Goal: Navigation & Orientation: Understand site structure

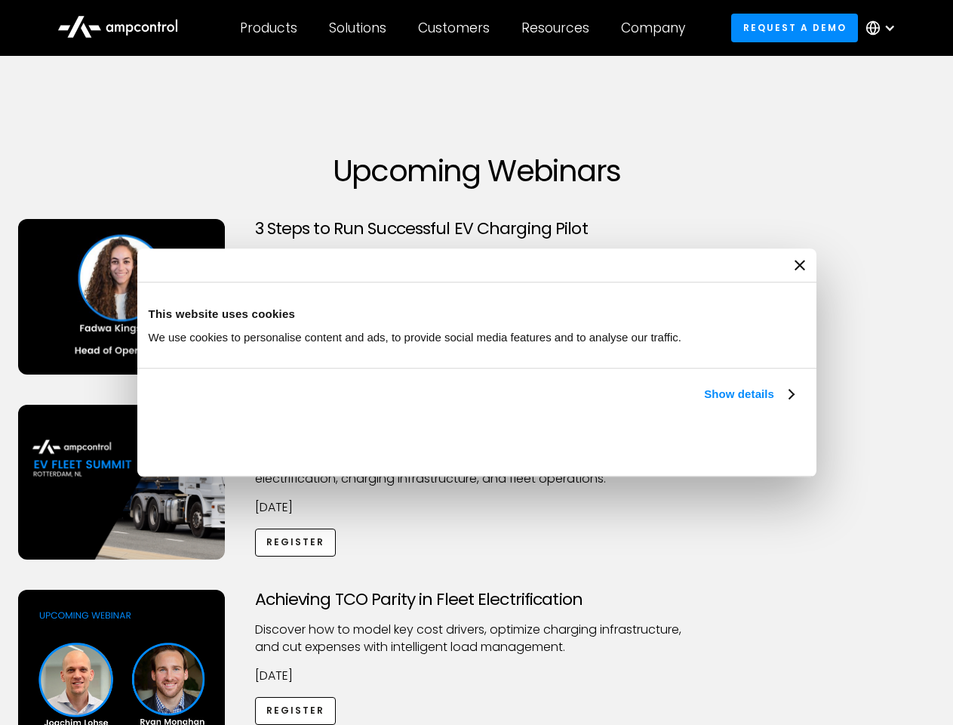
click at [704, 403] on link "Show details" at bounding box center [748, 394] width 89 height 18
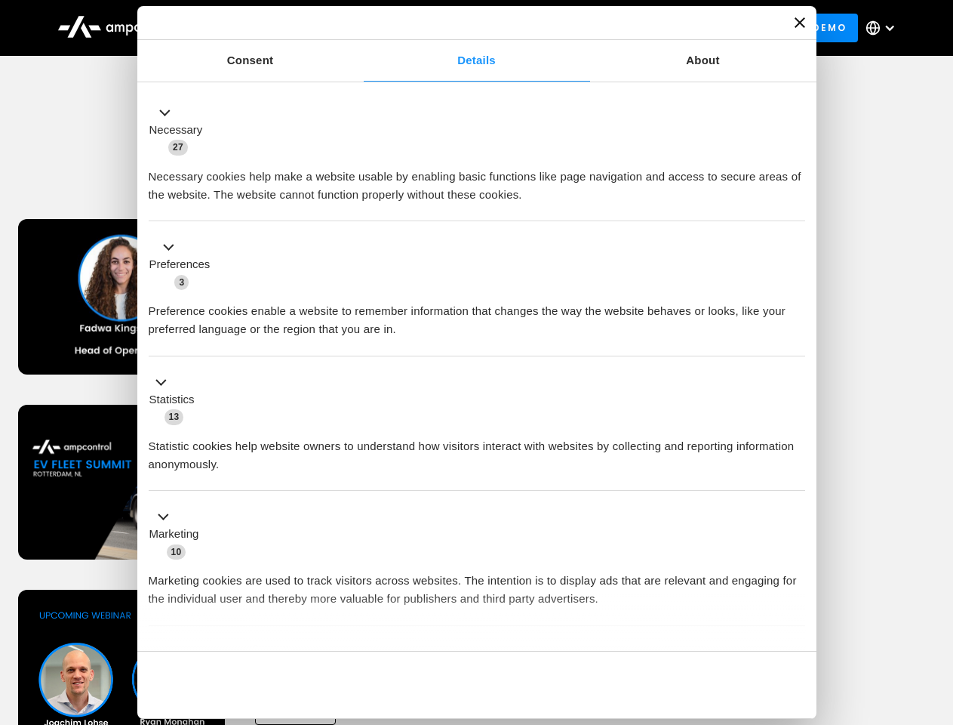
click at [796, 491] on li "Statistics 13 Statistic cookies help website owners to understand how visitors …" at bounding box center [477, 423] width 657 height 135
click at [937, 608] on div "Achieving TCO Parity in Fleet Electrification Discover how to model key cost dr…" at bounding box center [477, 708] width 948 height 237
click at [464, 28] on div "Customers" at bounding box center [454, 28] width 72 height 17
click at [268, 28] on div "Products" at bounding box center [268, 28] width 57 height 17
click at [359, 28] on div "Solutions" at bounding box center [357, 28] width 57 height 17
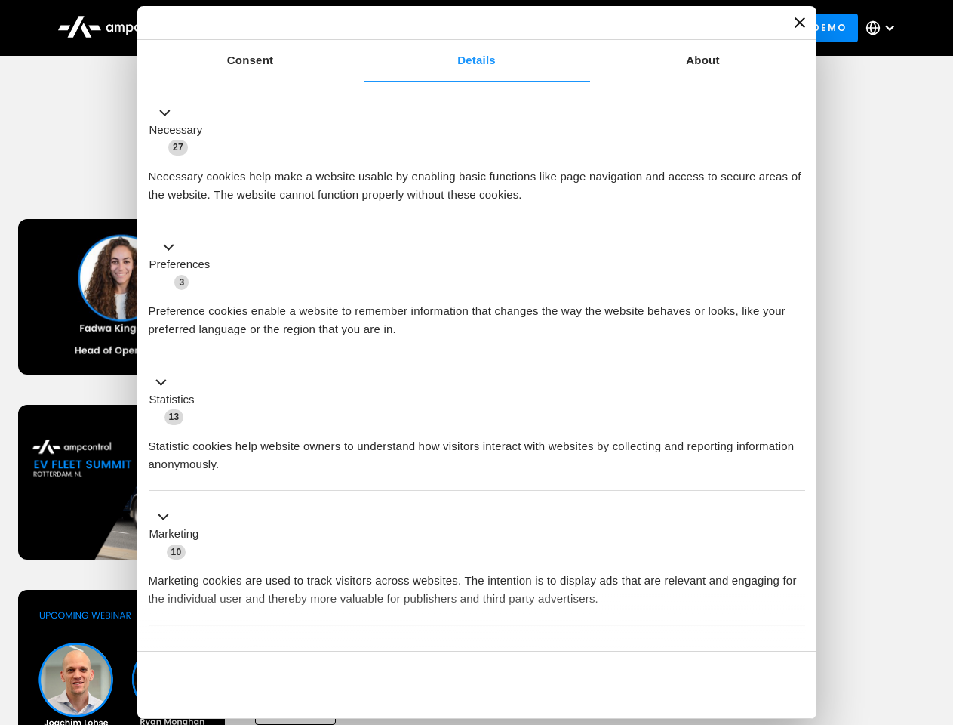
click at [457, 28] on div "Customers" at bounding box center [454, 28] width 72 height 17
click at [559, 28] on div "Resources" at bounding box center [556, 28] width 68 height 17
click at [658, 28] on div "Company" at bounding box center [653, 28] width 64 height 17
click at [885, 28] on div at bounding box center [890, 28] width 12 height 12
